Goal: Task Accomplishment & Management: Manage account settings

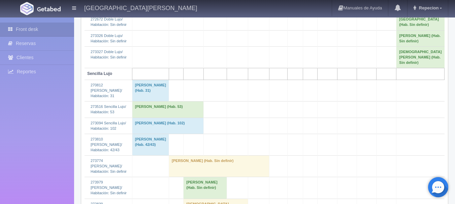
scroll to position [370, 0]
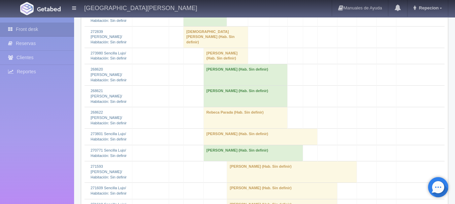
scroll to position [572, 0]
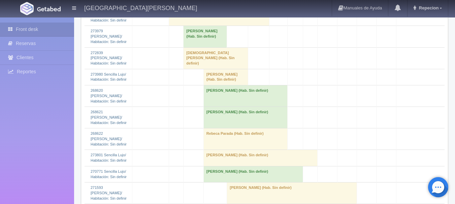
click at [227, 85] on td "Ramiro Gutierrez (Hab. Sin definir)" at bounding box center [225, 77] width 44 height 16
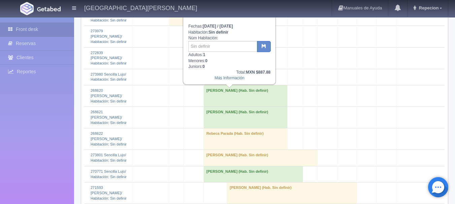
click at [227, 85] on td "Ramiro Gutierrez (Hab. Sin definir)" at bounding box center [225, 77] width 44 height 16
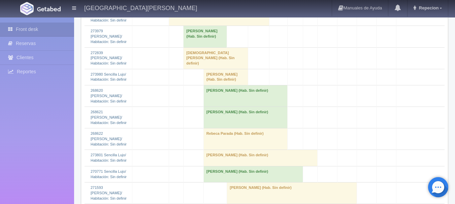
click at [220, 85] on td "Ramiro Gutierrez (Hab. Sin definir)" at bounding box center [225, 77] width 44 height 16
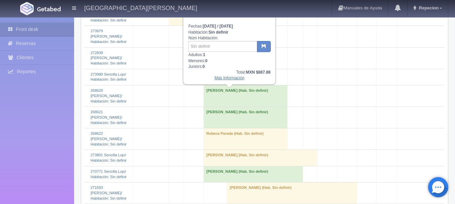
click at [228, 80] on link "Más Información" at bounding box center [229, 78] width 30 height 5
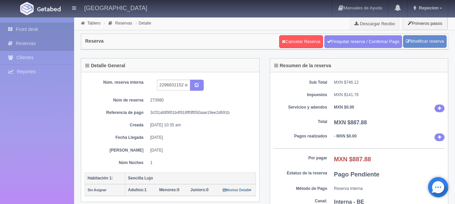
click at [26, 27] on link "Front desk" at bounding box center [37, 30] width 74 height 14
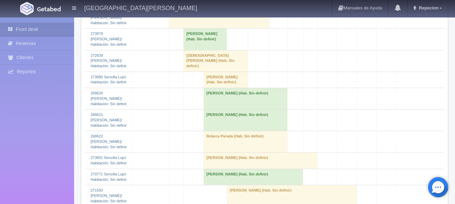
scroll to position [572, 0]
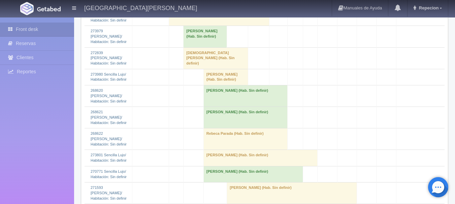
click at [216, 85] on td "[PERSON_NAME] (Hab. Sin definir)" at bounding box center [225, 77] width 44 height 16
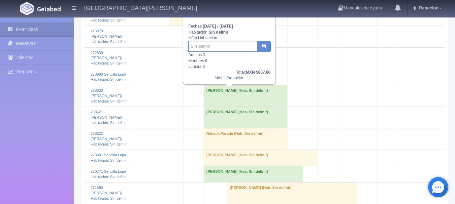
click at [217, 44] on input "text" at bounding box center [222, 46] width 69 height 11
type input "201"
click at [262, 42] on button "button" at bounding box center [264, 46] width 14 height 11
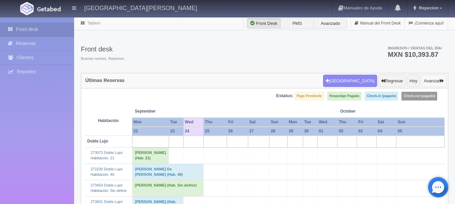
click at [429, 79] on button "Avanzar" at bounding box center [433, 81] width 25 height 13
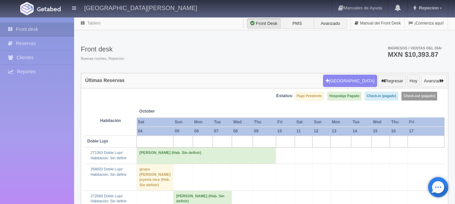
click at [431, 81] on button "Avanzar" at bounding box center [433, 81] width 25 height 13
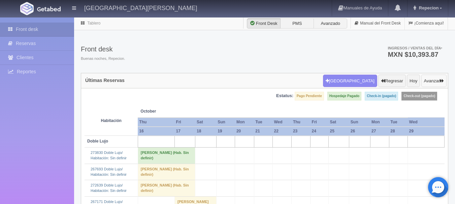
click at [431, 81] on button "Avanzar" at bounding box center [433, 81] width 25 height 13
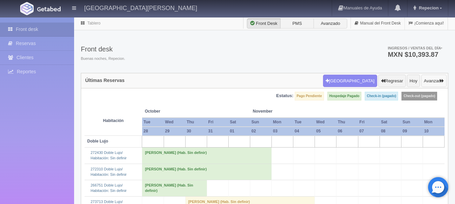
click at [431, 81] on button "Avanzar" at bounding box center [433, 81] width 25 height 13
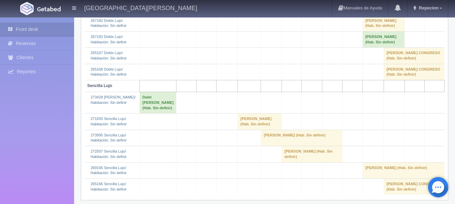
scroll to position [283, 0]
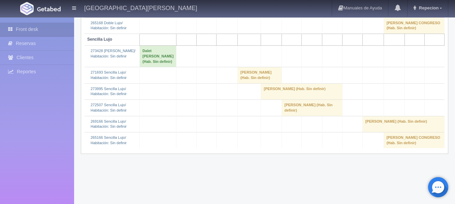
click at [261, 100] on td "ENRIQUE RAMIREZ PATIÑO (Hab. Sin definir)" at bounding box center [301, 91] width 81 height 16
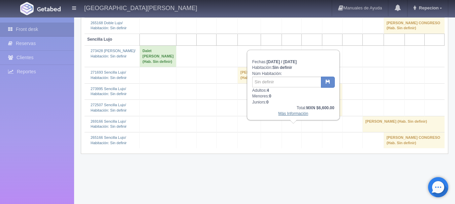
click at [286, 113] on link "Más Información" at bounding box center [293, 113] width 30 height 5
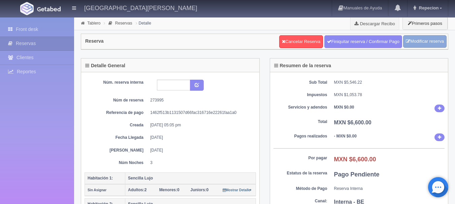
click at [422, 42] on link "Modificar reserva" at bounding box center [424, 41] width 43 height 12
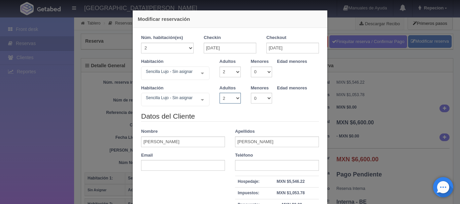
click at [235, 96] on select "1 2 3 4 5 6 7 8 9 10" at bounding box center [229, 98] width 21 height 11
select select "1"
click at [219, 93] on select "1 2 3 4 5 6 7 8 9 10" at bounding box center [229, 98] width 21 height 11
checkbox input "false"
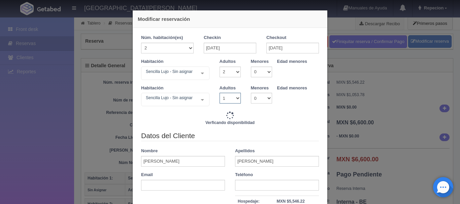
type input "6900.00"
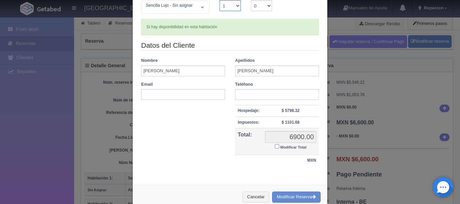
scroll to position [101, 0]
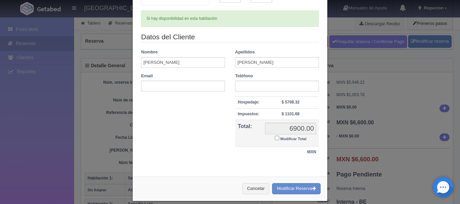
click at [275, 139] on input "Modificar Total" at bounding box center [277, 138] width 4 height 4
checkbox input "true"
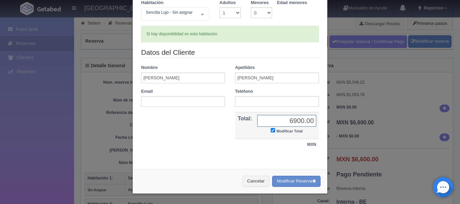
scroll to position [86, 0]
type input "6660"
click at [288, 180] on button "Modificar Reserva" at bounding box center [296, 181] width 48 height 11
click at [247, 24] on div "Habitación Sencilla Lujo - Sin asignar Sencilla Lujo Sencilla Lujo - Sin asigna…" at bounding box center [230, 13] width 188 height 27
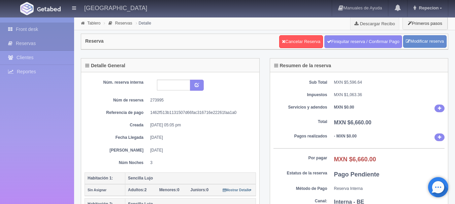
click at [29, 28] on link "Front desk" at bounding box center [37, 30] width 74 height 14
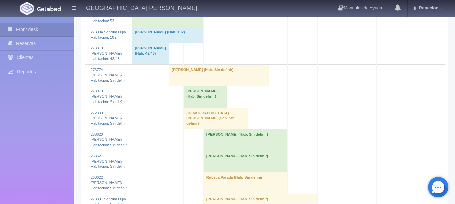
scroll to position [572, 0]
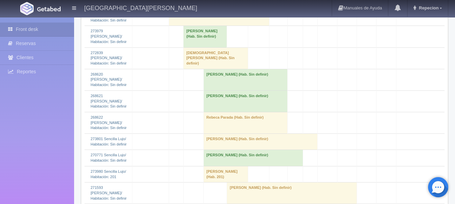
click at [212, 47] on td "[PERSON_NAME] (Hab. Sin definir)" at bounding box center [204, 37] width 43 height 22
click at [221, 47] on td "[PERSON_NAME] (Hab. Sin definir)" at bounding box center [204, 37] width 43 height 22
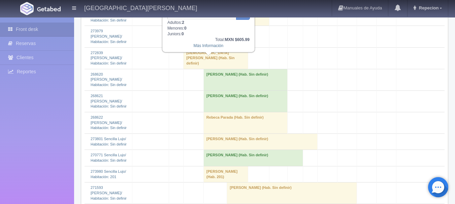
click at [221, 47] on td "[PERSON_NAME] (Hab. Sin definir)" at bounding box center [204, 37] width 43 height 22
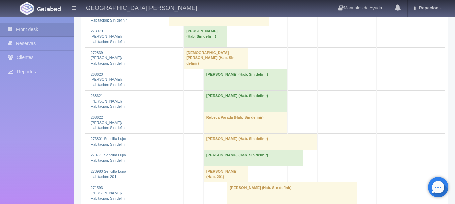
click at [214, 47] on td "[PERSON_NAME] (Hab. Sin definir)" at bounding box center [204, 37] width 43 height 22
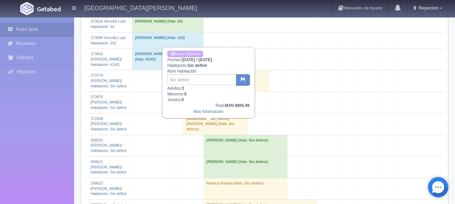
scroll to position [505, 0]
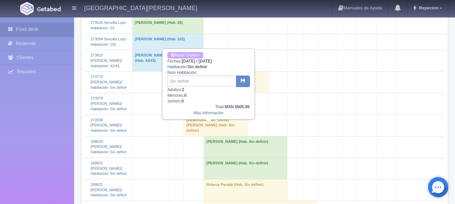
click at [216, 115] on td "[PERSON_NAME] (Hab. Sin definir)" at bounding box center [204, 104] width 43 height 22
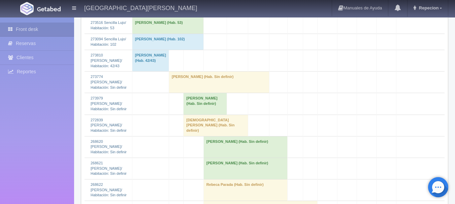
click at [212, 136] on td "[DEMOGRAPHIC_DATA][PERSON_NAME] (Hab. Sin definir)" at bounding box center [215, 126] width 64 height 22
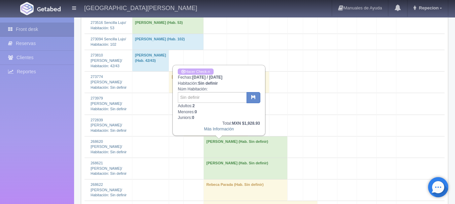
click at [212, 136] on td "[DEMOGRAPHIC_DATA][PERSON_NAME] (Hab. Sin definir)" at bounding box center [215, 126] width 64 height 22
